Goal: Transaction & Acquisition: Purchase product/service

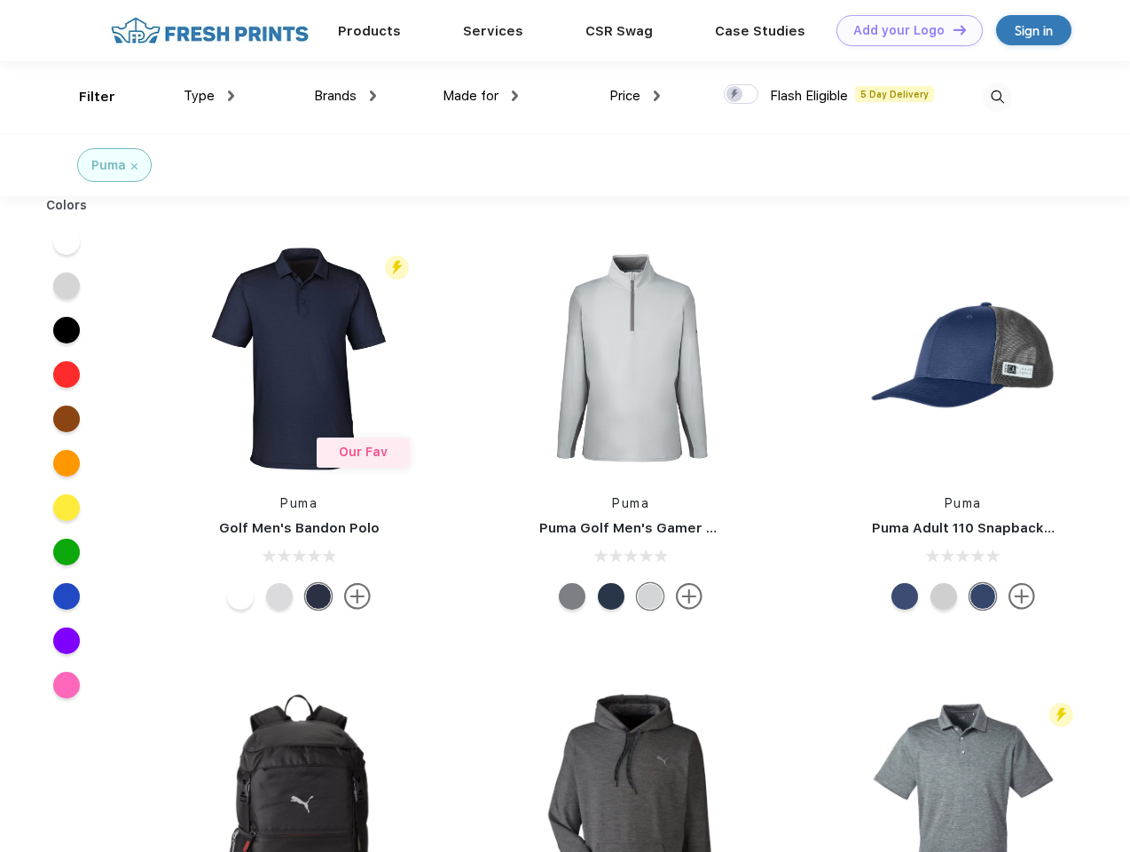
click at [903, 30] on link "Add your Logo Design Tool" at bounding box center [910, 30] width 146 height 31
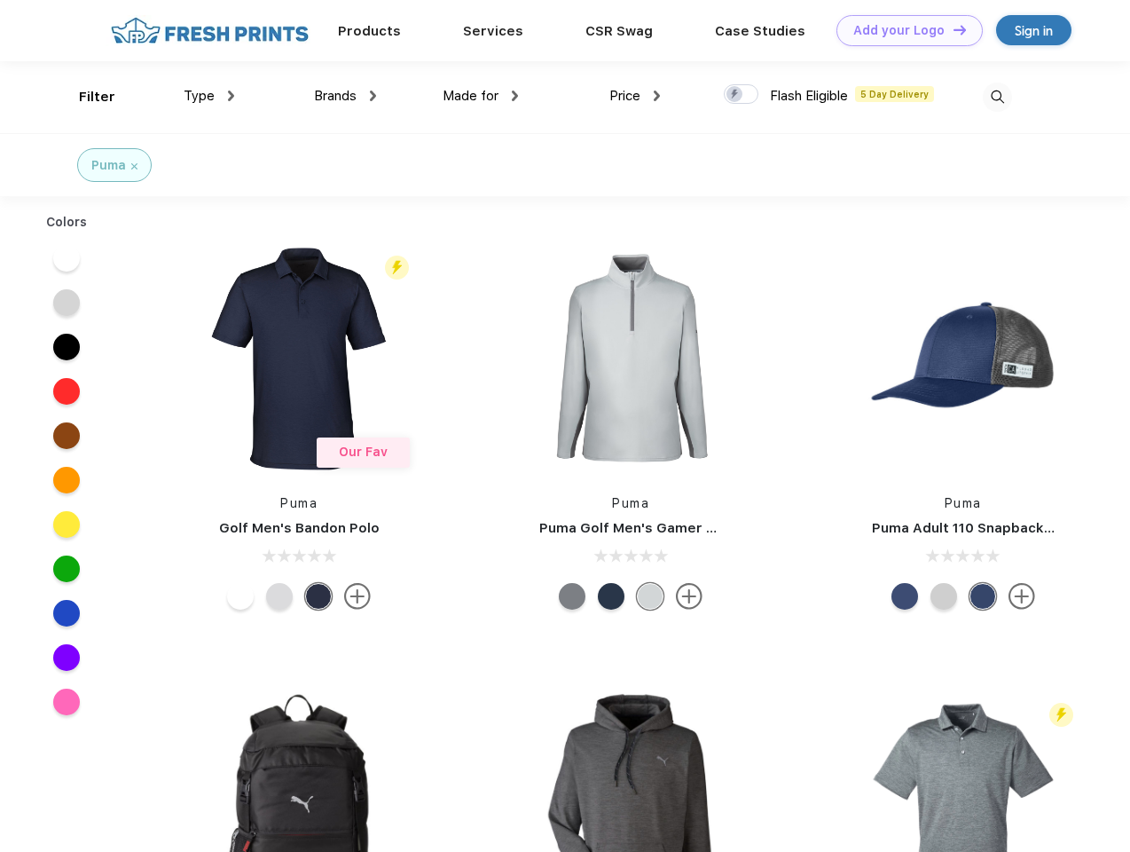
click at [85, 97] on div "Filter" at bounding box center [97, 97] width 36 height 20
click at [209, 96] on span "Type" at bounding box center [199, 96] width 31 height 16
click at [345, 96] on span "Brands" at bounding box center [335, 96] width 43 height 16
click at [481, 96] on span "Made for" at bounding box center [471, 96] width 56 height 16
click at [635, 96] on span "Price" at bounding box center [625, 96] width 31 height 16
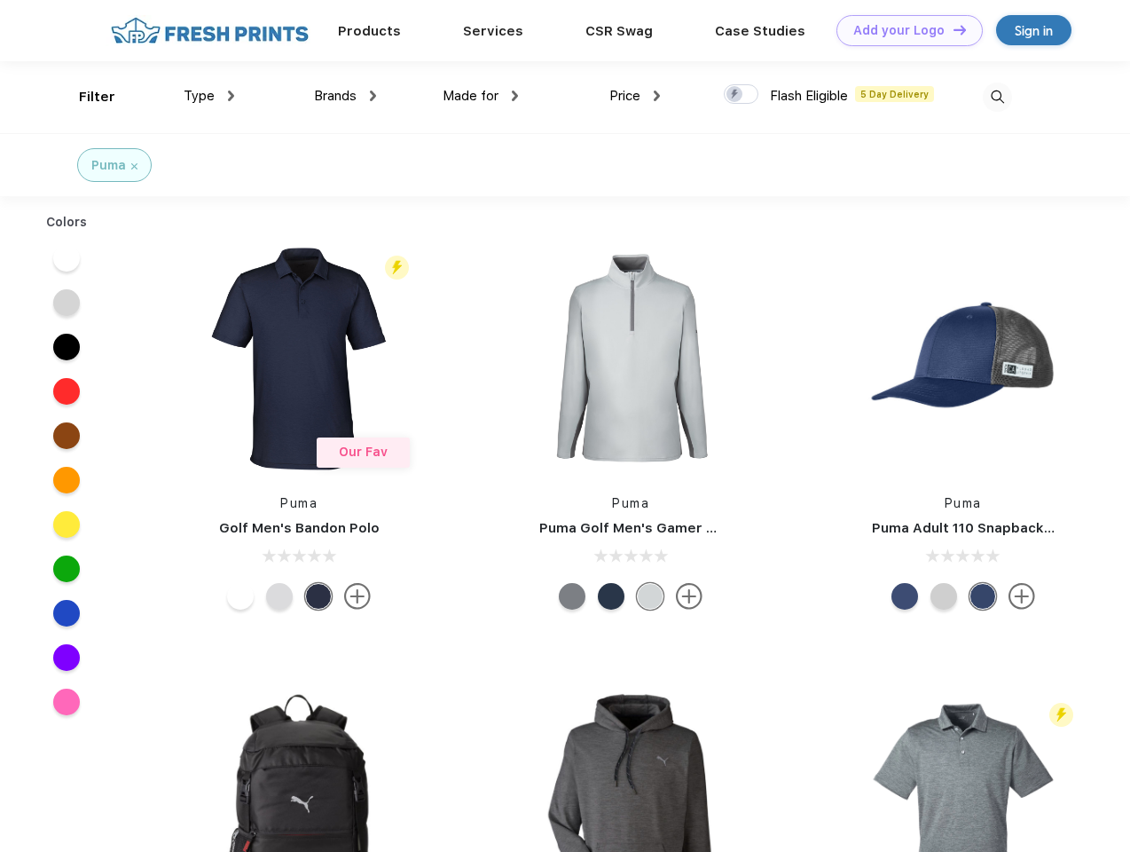
click at [742, 95] on div at bounding box center [741, 94] width 35 height 20
click at [736, 95] on input "checkbox" at bounding box center [730, 89] width 12 height 12
checkbox input "true"
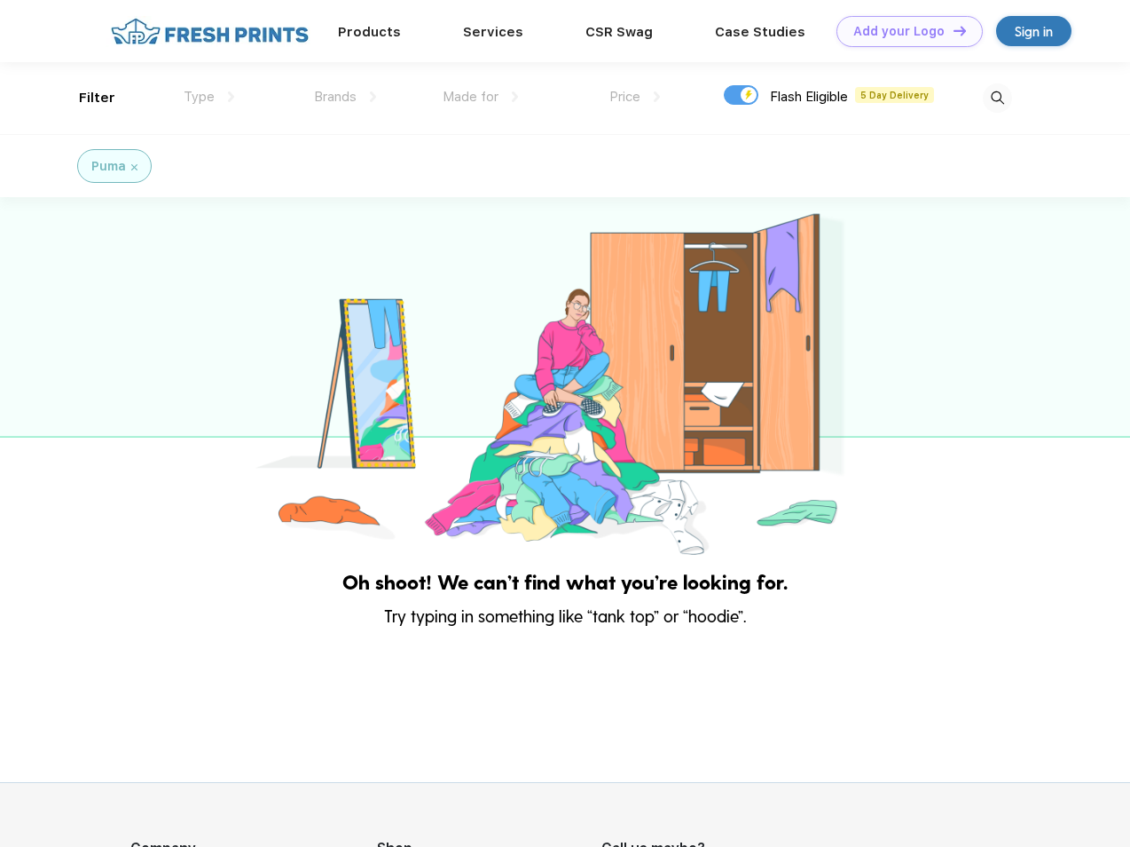
click at [997, 97] on img at bounding box center [997, 97] width 29 height 29
click at [67, 241] on div at bounding box center [565, 378] width 1130 height 362
click at [67, 286] on div at bounding box center [565, 378] width 1130 height 362
